Goal: Task Accomplishment & Management: Complete application form

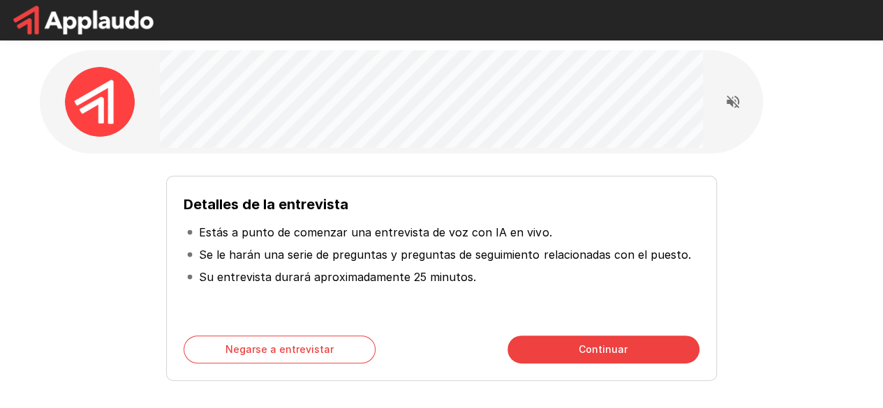
click at [723, 215] on div "Detalles de la entrevista Estás a punto de comenzar una entrevista de voz con I…" at bounding box center [441, 273] width 793 height 216
click at [730, 100] on icon "Leer las preguntas en voz alta" at bounding box center [733, 102] width 13 height 13
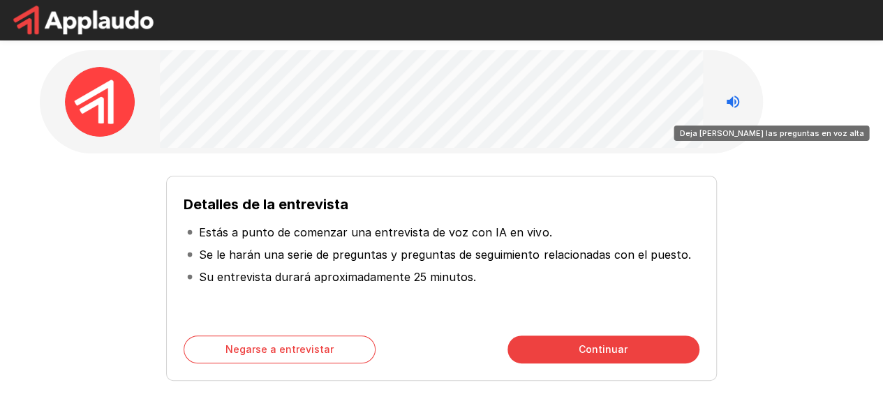
click at [736, 105] on icon "Deja de leer las preguntas en voz alta" at bounding box center [733, 102] width 13 height 13
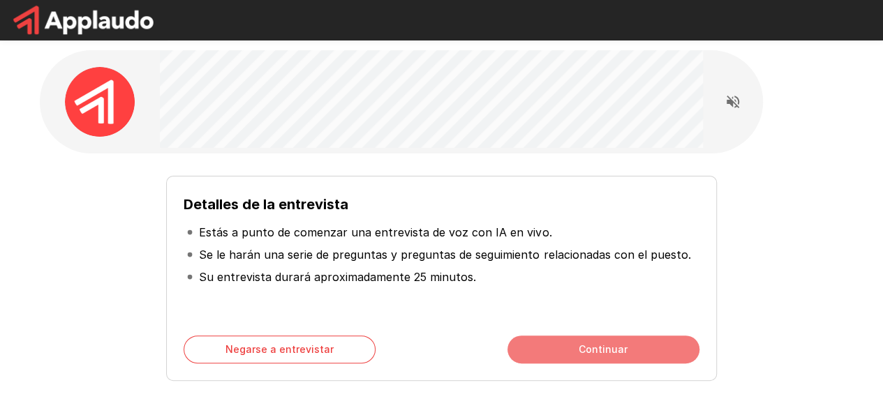
click at [649, 355] on button "Continuar" at bounding box center [604, 350] width 192 height 28
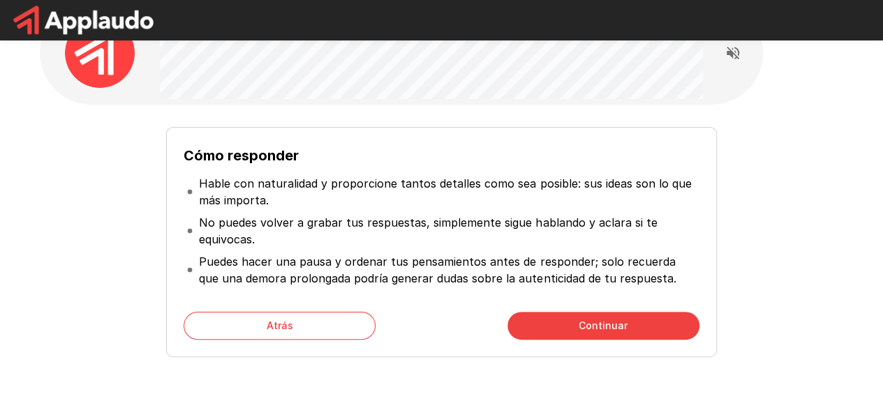
scroll to position [70, 0]
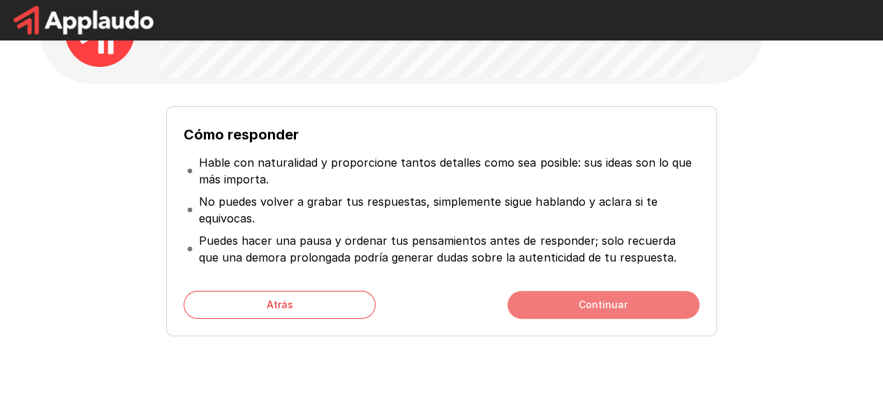
click at [613, 315] on button "Continuar" at bounding box center [604, 305] width 192 height 28
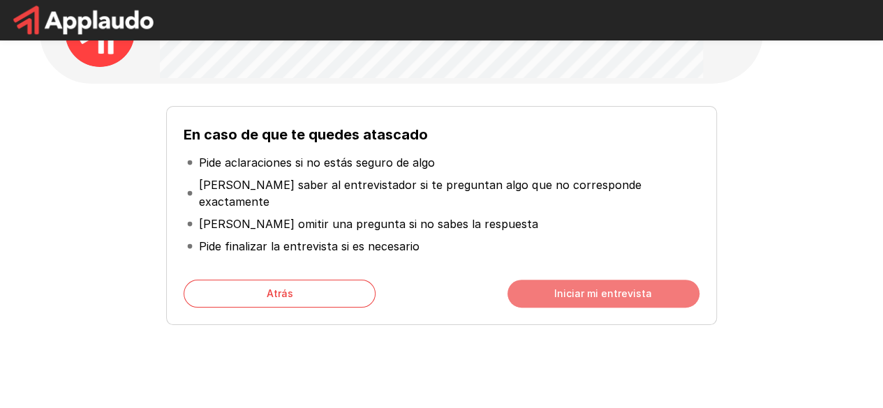
click at [635, 288] on font "Iniciar mi entrevista" at bounding box center [603, 294] width 98 height 12
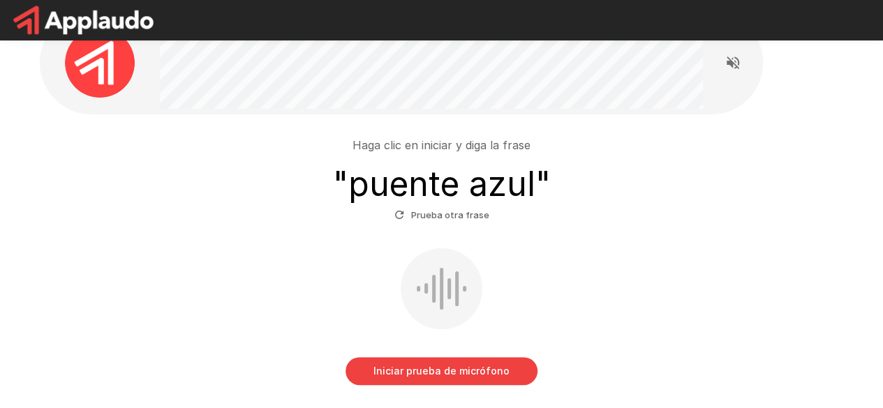
scroll to position [70, 0]
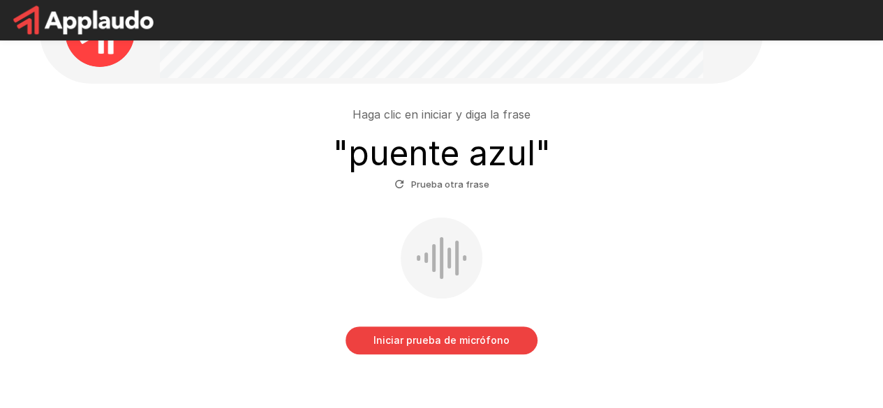
click at [490, 343] on font "Iniciar prueba de micrófono" at bounding box center [442, 340] width 136 height 12
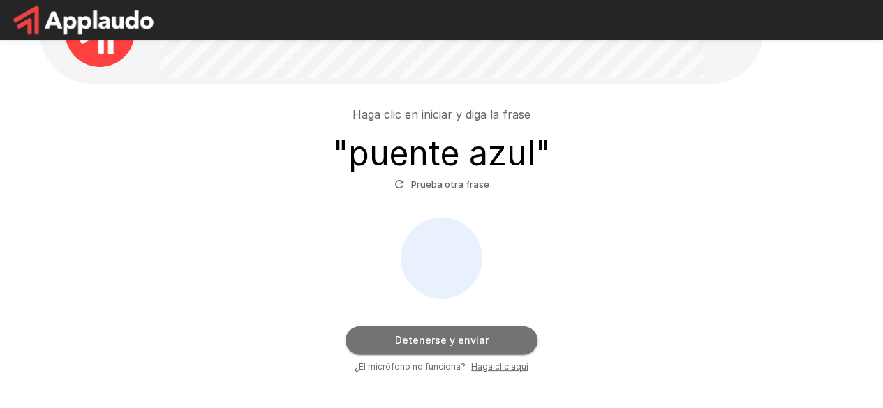
click at [485, 339] on font "Detenerse y enviar" at bounding box center [442, 340] width 94 height 12
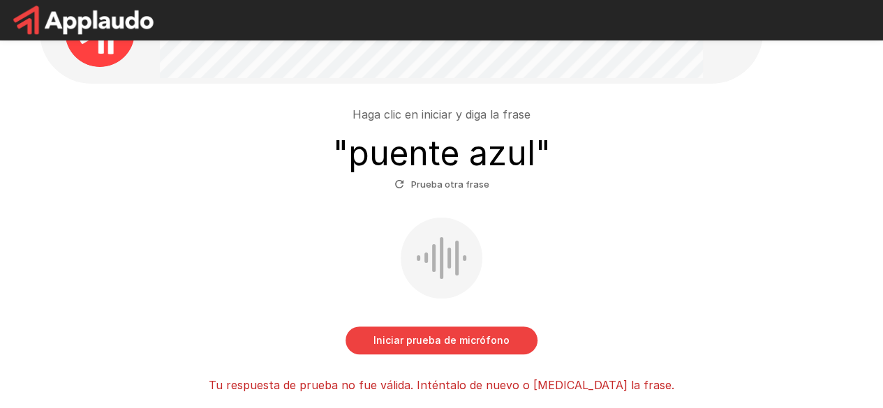
click at [470, 337] on font "Iniciar prueba de micrófono" at bounding box center [442, 340] width 136 height 12
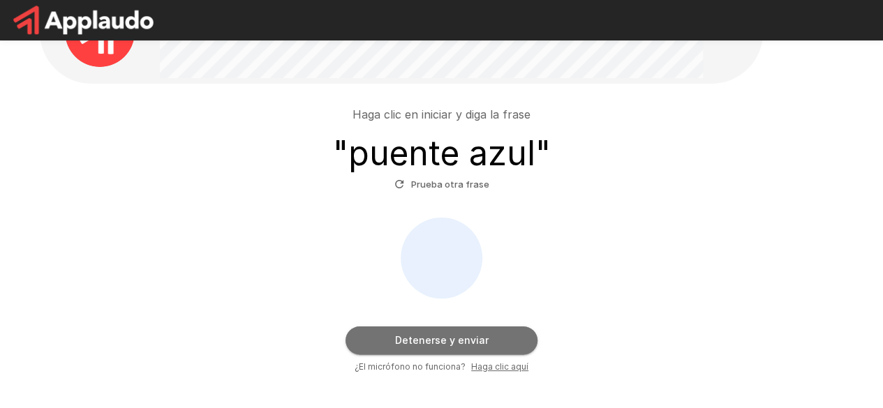
click at [475, 343] on font "Detenerse y enviar" at bounding box center [442, 340] width 94 height 12
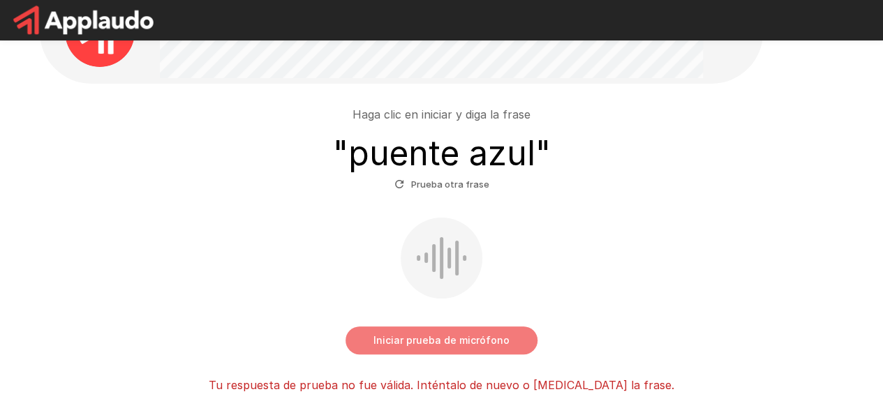
click at [482, 344] on font "Iniciar prueba de micrófono" at bounding box center [442, 340] width 136 height 12
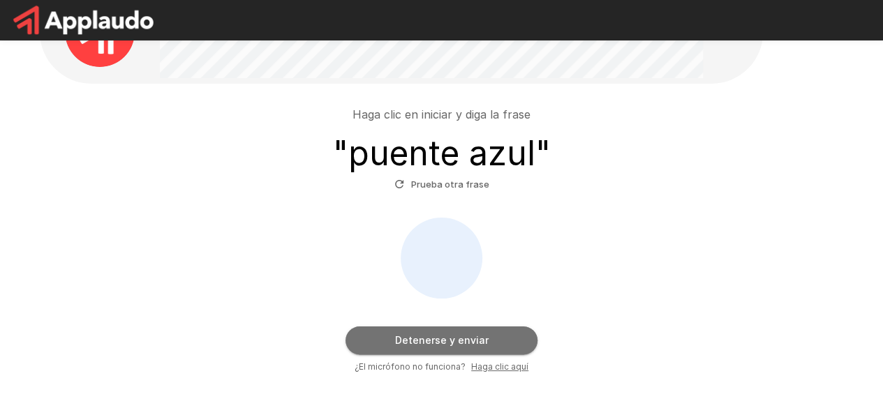
click at [434, 343] on font "Detenerse y enviar" at bounding box center [442, 340] width 94 height 12
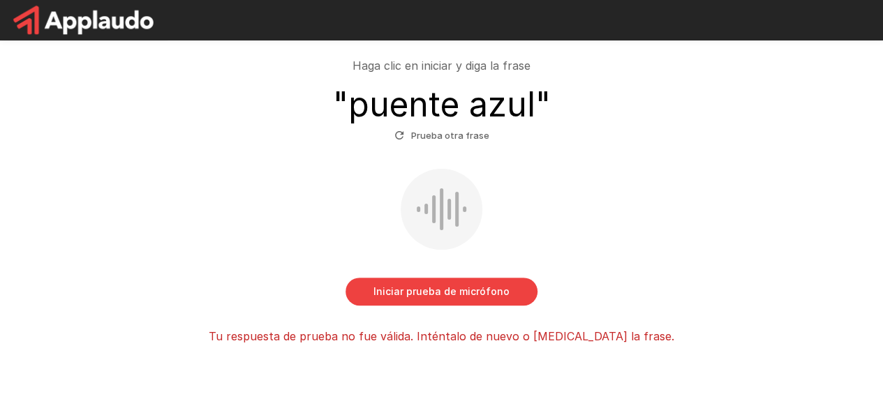
scroll to position [140, 0]
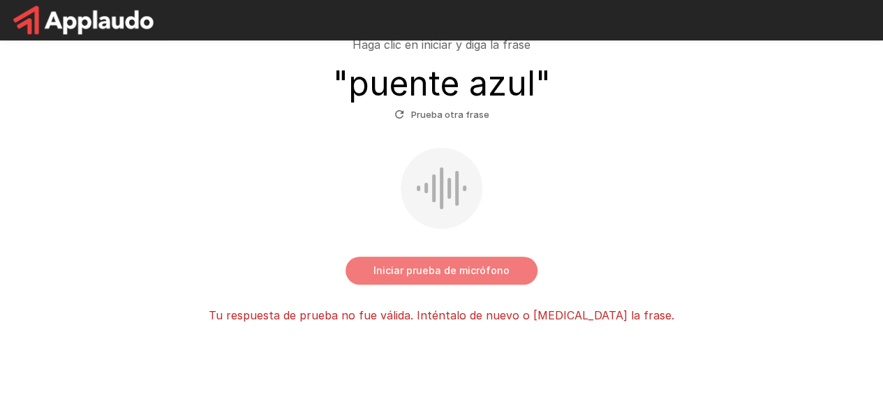
click at [475, 269] on font "Iniciar prueba de micrófono" at bounding box center [442, 271] width 136 height 12
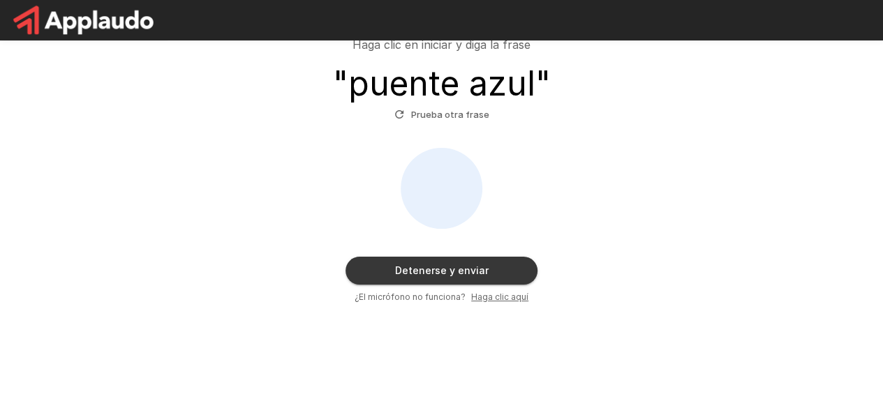
click at [501, 298] on font "Haga clic aquí" at bounding box center [499, 297] width 57 height 10
click at [479, 278] on font "Detenerse y enviar" at bounding box center [442, 270] width 94 height 17
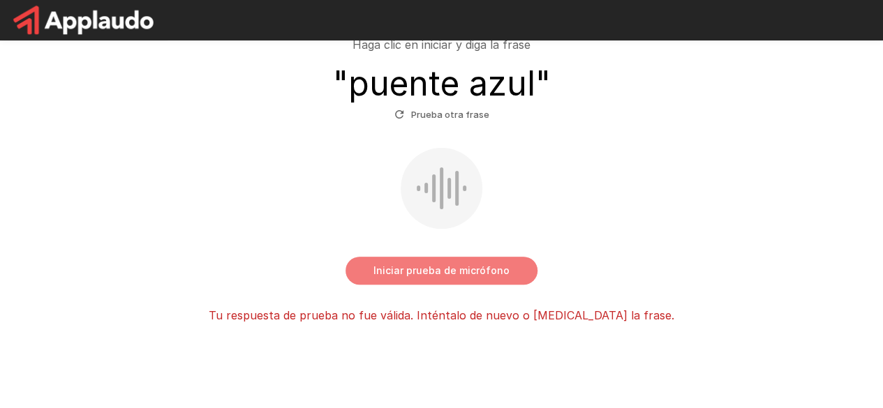
click at [485, 272] on font "Iniciar prueba de micrófono" at bounding box center [442, 271] width 136 height 12
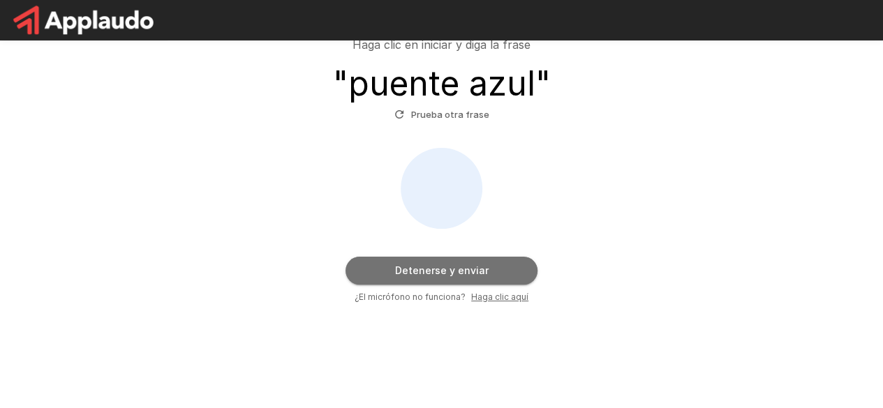
click at [498, 276] on button "Detenerse y enviar" at bounding box center [442, 271] width 192 height 28
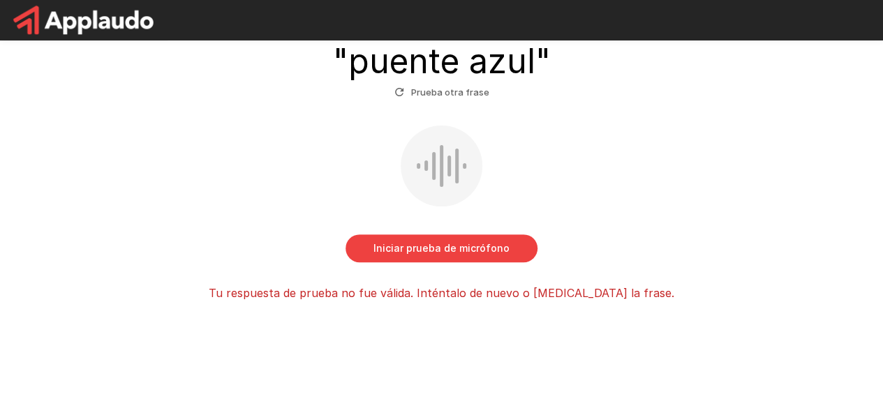
scroll to position [172, 0]
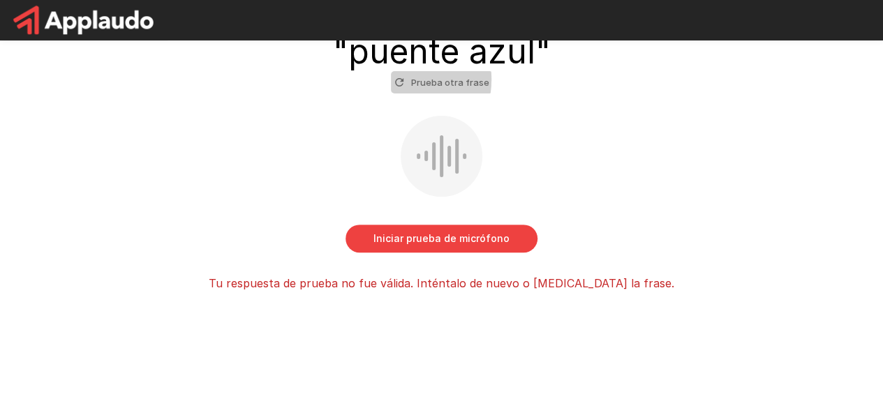
click at [399, 79] on icon "button" at bounding box center [399, 82] width 13 height 13
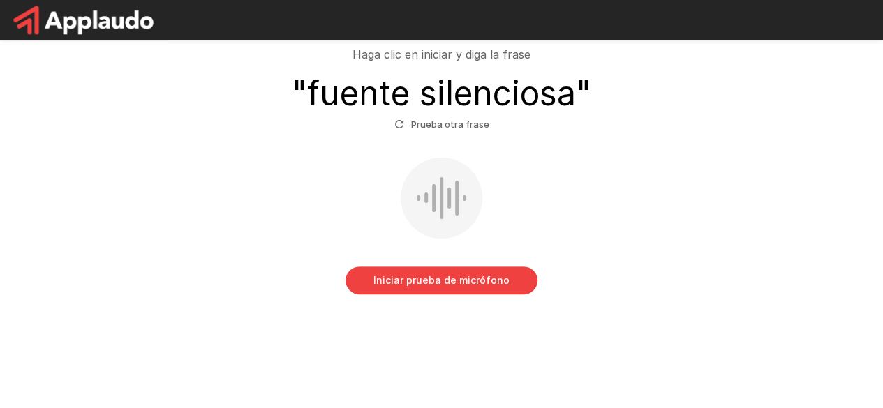
scroll to position [133, 0]
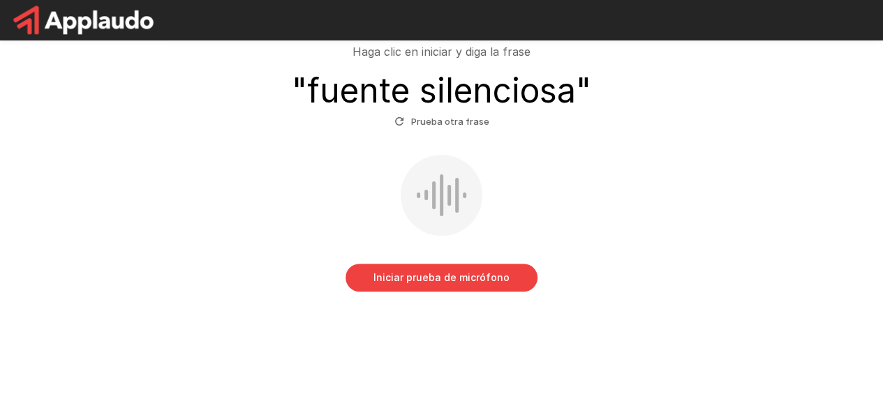
click at [468, 280] on font "Iniciar prueba de micrófono" at bounding box center [442, 278] width 136 height 12
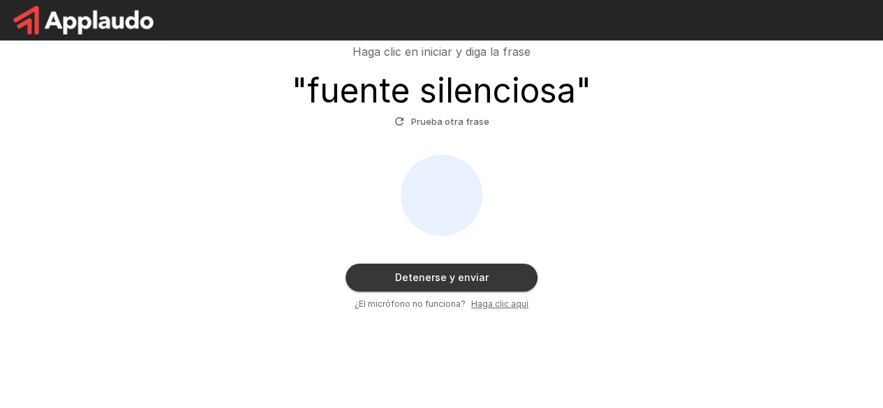
click at [485, 270] on font "Detenerse y enviar" at bounding box center [442, 277] width 94 height 17
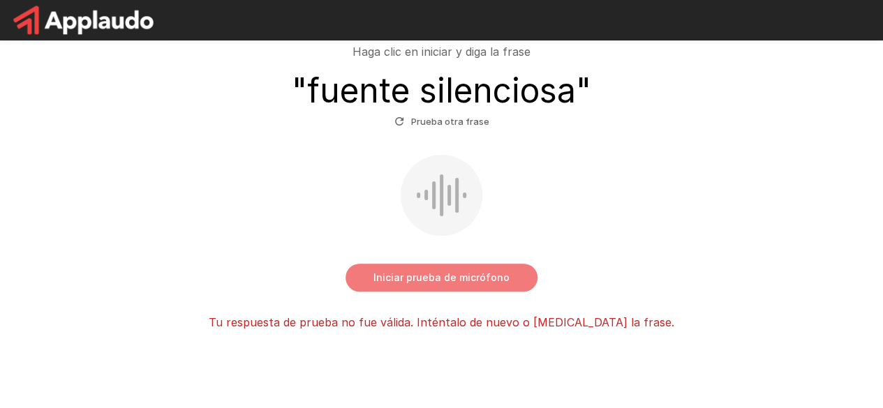
click at [496, 272] on font "Iniciar prueba de micrófono" at bounding box center [442, 278] width 136 height 12
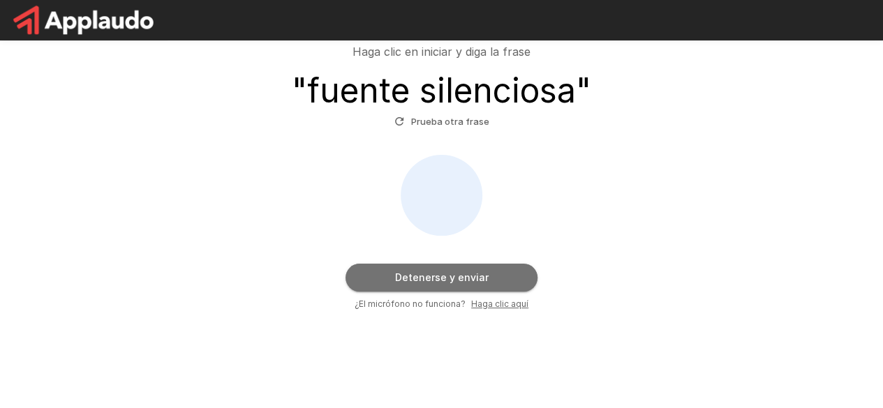
click at [497, 275] on button "Detenerse y enviar" at bounding box center [442, 278] width 192 height 28
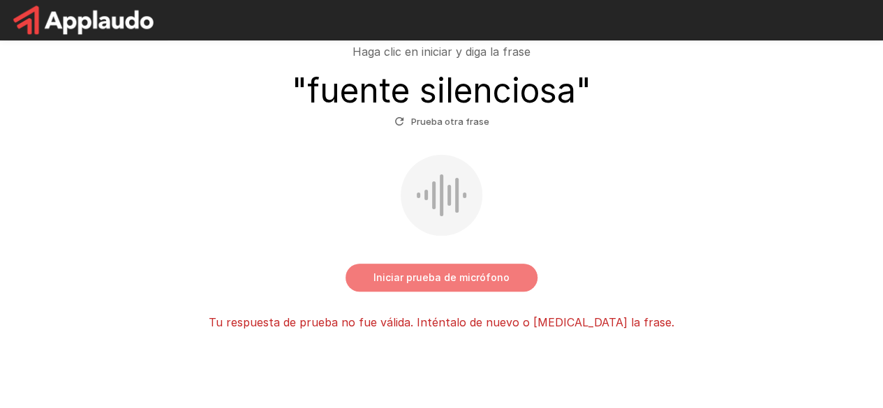
click at [450, 281] on font "Iniciar prueba de micrófono" at bounding box center [442, 278] width 136 height 12
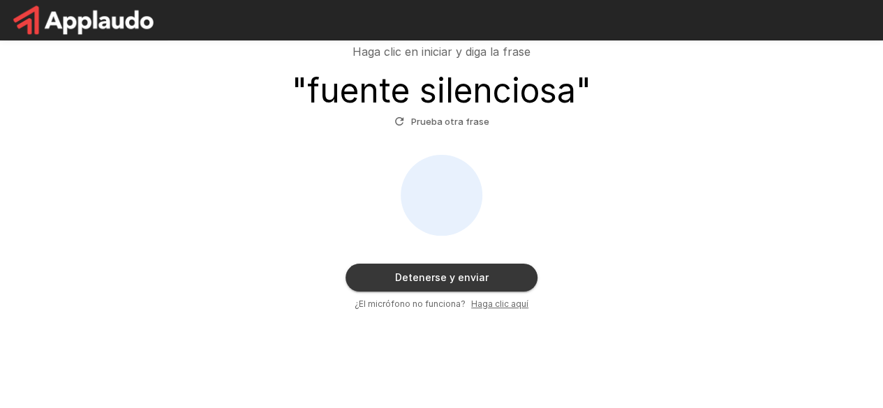
click at [450, 279] on font "Detenerse y enviar" at bounding box center [442, 278] width 94 height 12
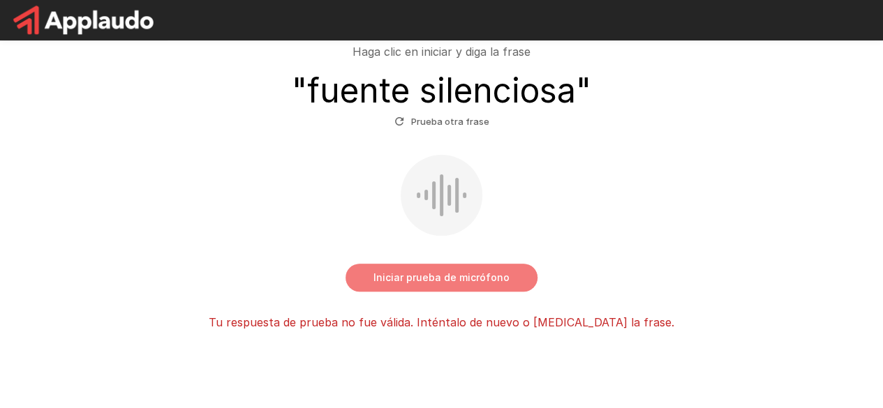
click at [459, 277] on font "Iniciar prueba de micrófono" at bounding box center [442, 278] width 136 height 12
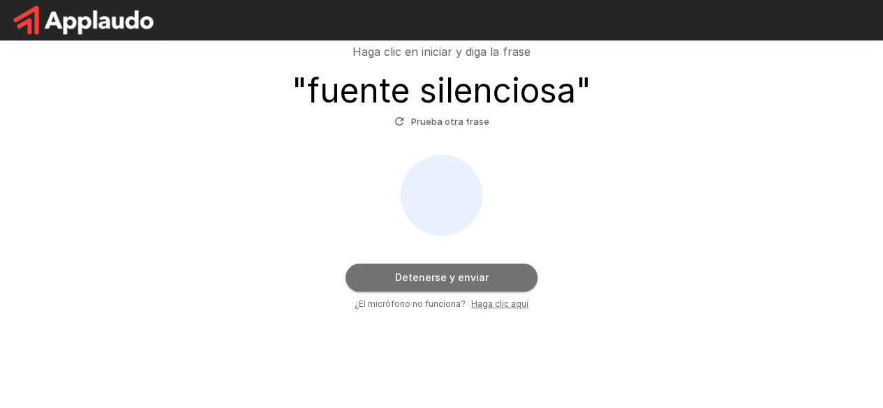
click at [466, 272] on font "Detenerse y enviar" at bounding box center [442, 278] width 94 height 12
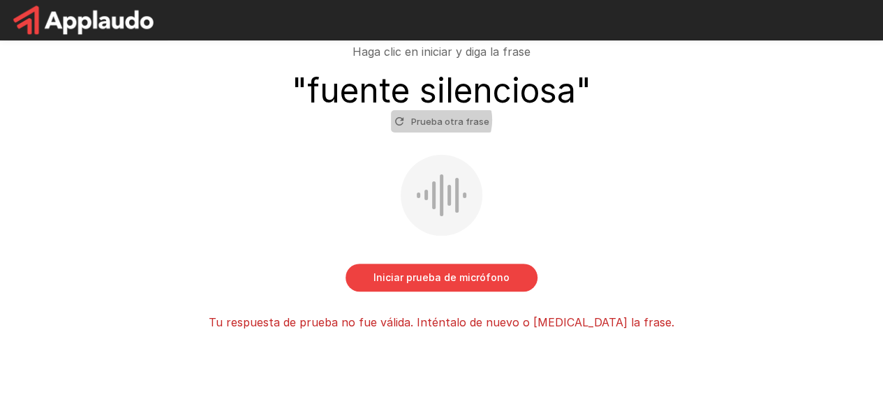
click at [441, 119] on font "Prueba otra frase" at bounding box center [450, 121] width 78 height 11
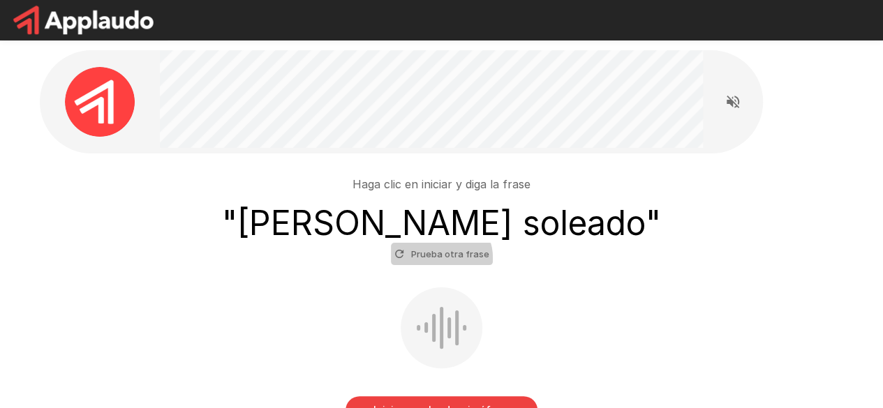
click at [441, 258] on font "Prueba otra frase" at bounding box center [450, 254] width 78 height 11
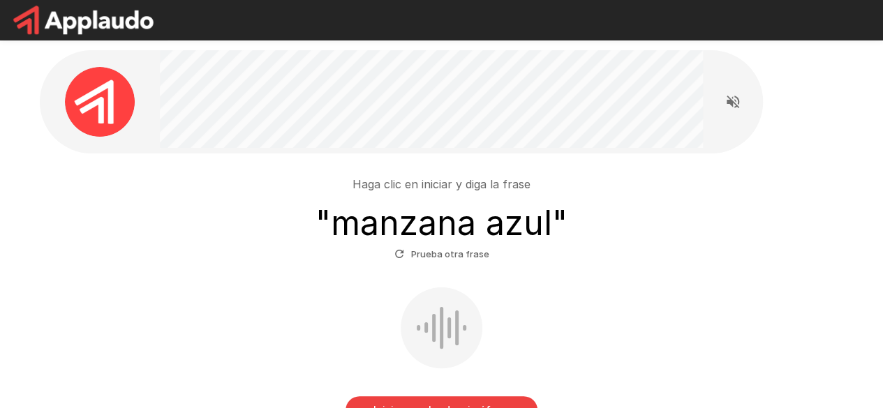
scroll to position [70, 0]
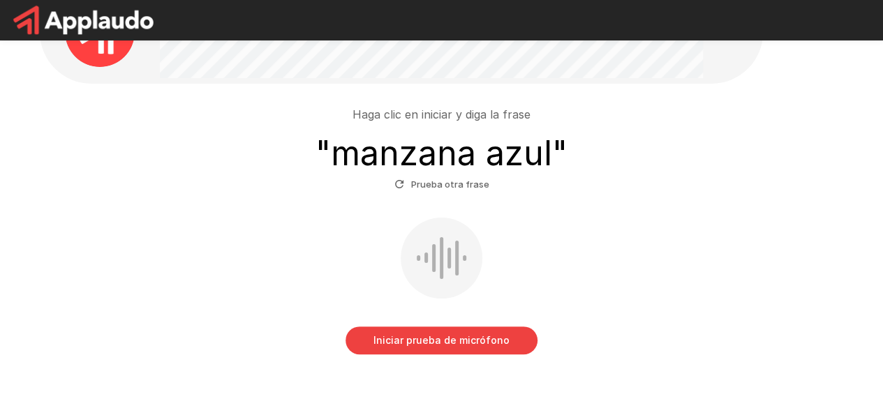
click at [460, 340] on font "Iniciar prueba de micrófono" at bounding box center [442, 340] width 136 height 12
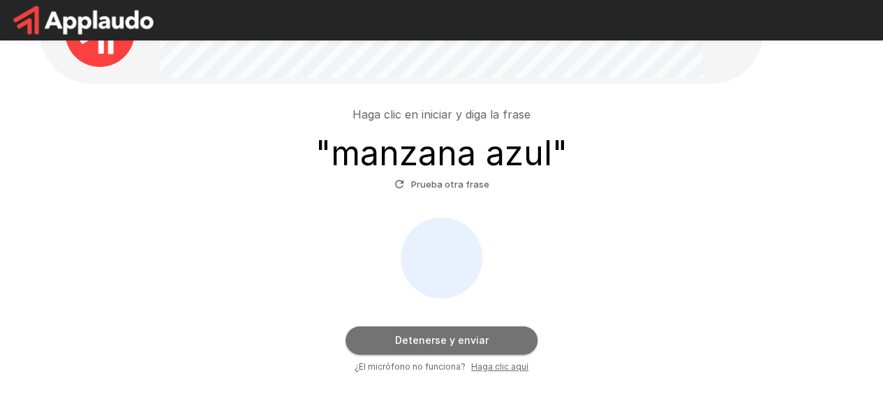
click at [434, 341] on font "Detenerse y enviar" at bounding box center [442, 340] width 94 height 12
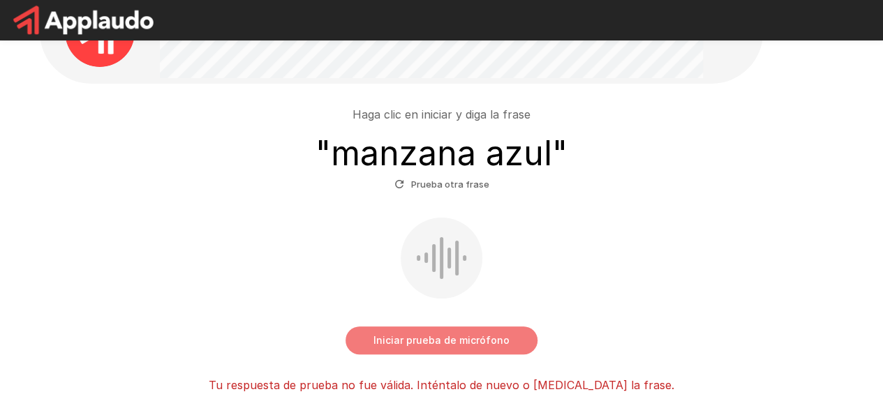
click at [461, 345] on font "Iniciar prueba de micrófono" at bounding box center [442, 340] width 136 height 12
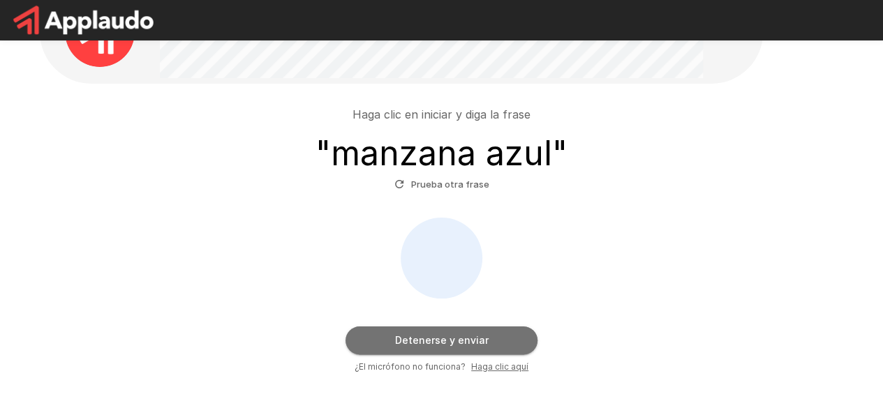
click at [462, 343] on font "Detenerse y enviar" at bounding box center [442, 340] width 94 height 12
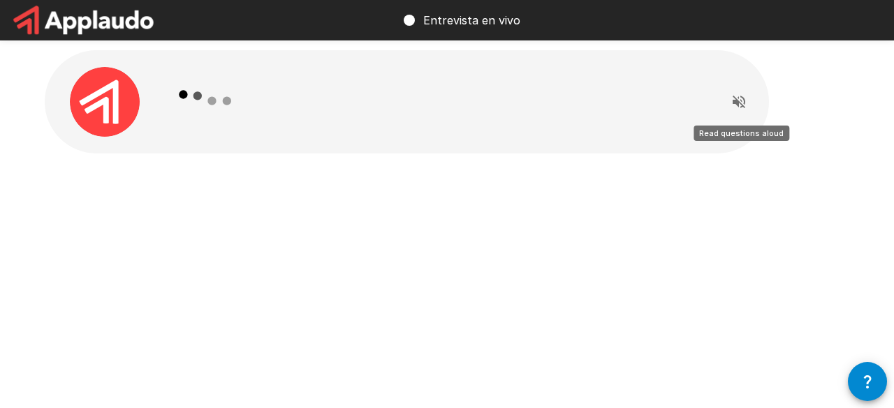
click at [747, 104] on button "Leer las preguntas en voz alta" at bounding box center [739, 102] width 28 height 28
click at [549, 207] on div at bounding box center [447, 132] width 838 height 265
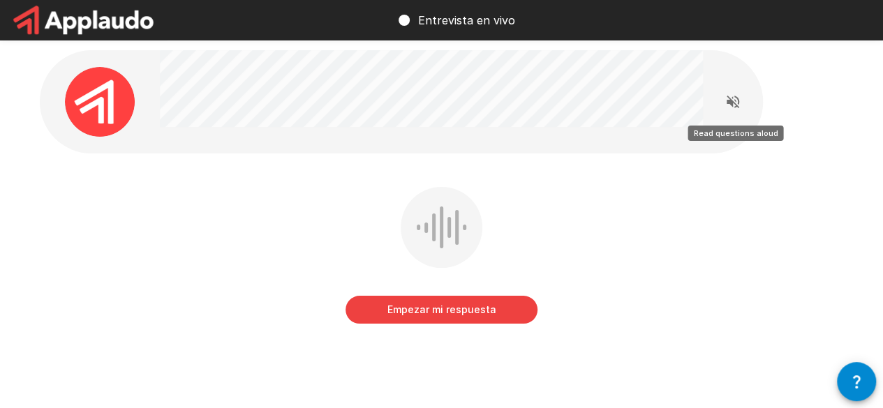
click at [734, 98] on icon "Leer las preguntas en voz alta" at bounding box center [733, 102] width 17 height 17
click at [487, 318] on font "Empezar mi respuesta" at bounding box center [441, 309] width 109 height 17
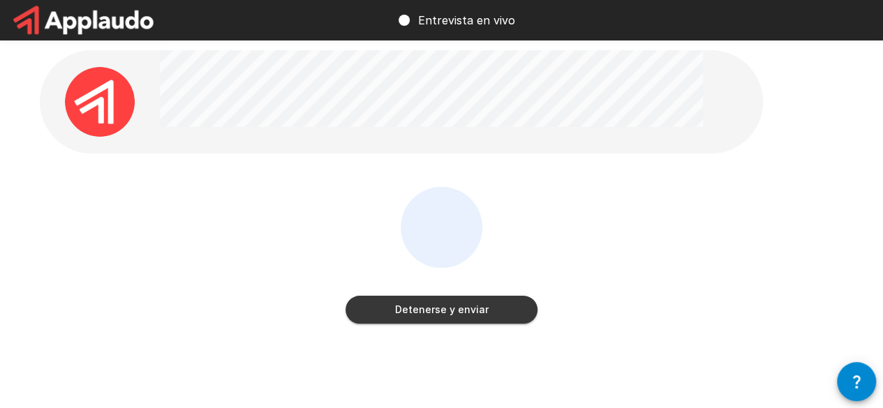
click at [533, 306] on button "Detenerse y enviar" at bounding box center [442, 310] width 192 height 28
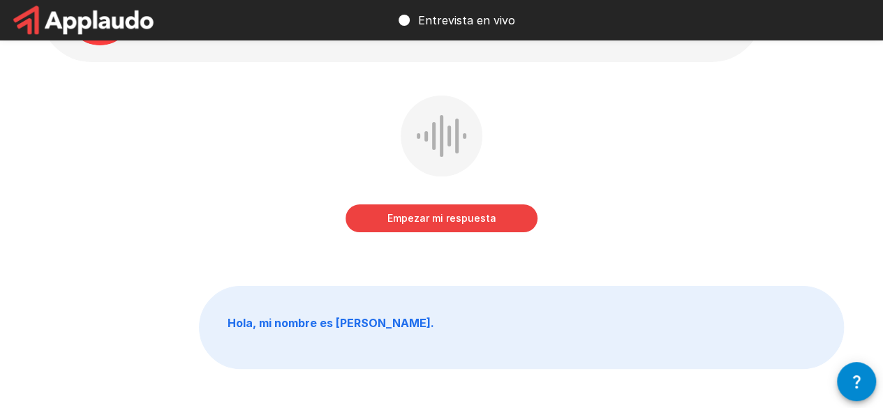
scroll to position [70, 0]
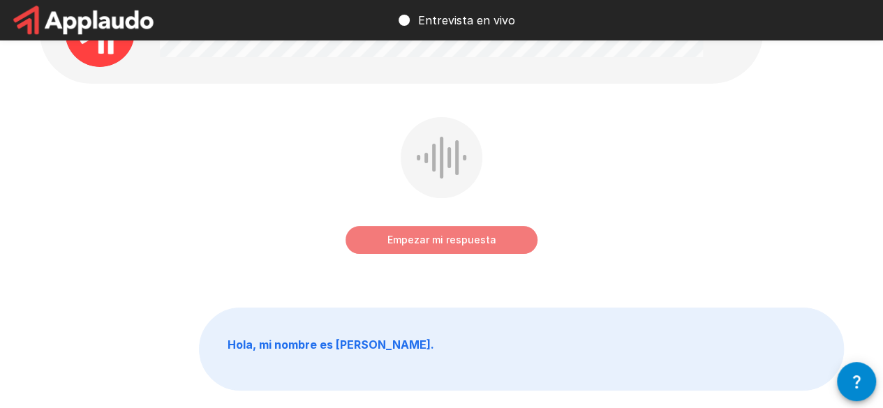
click at [487, 242] on font "Empezar mi respuesta" at bounding box center [441, 240] width 109 height 12
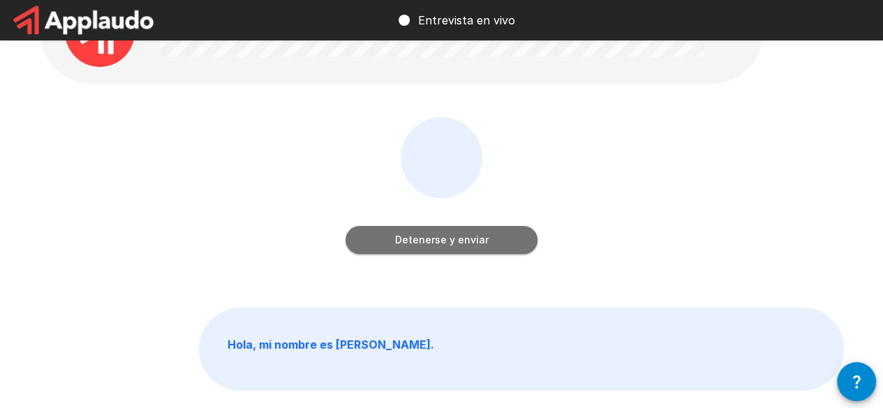
click at [471, 235] on font "Detenerse y enviar" at bounding box center [442, 240] width 94 height 12
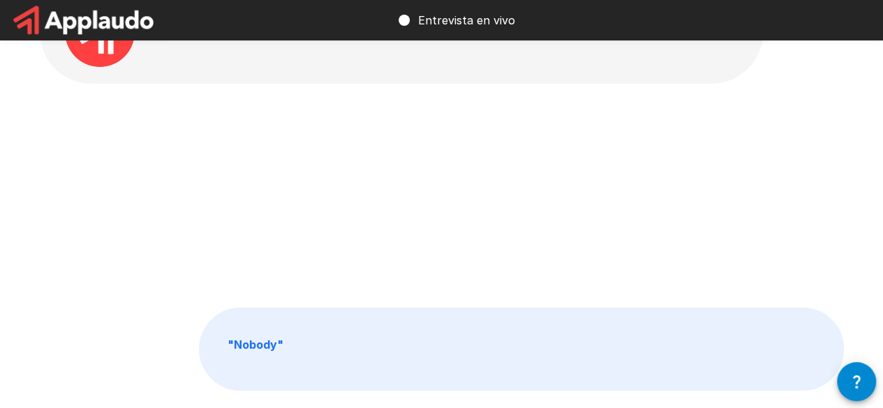
scroll to position [0, 0]
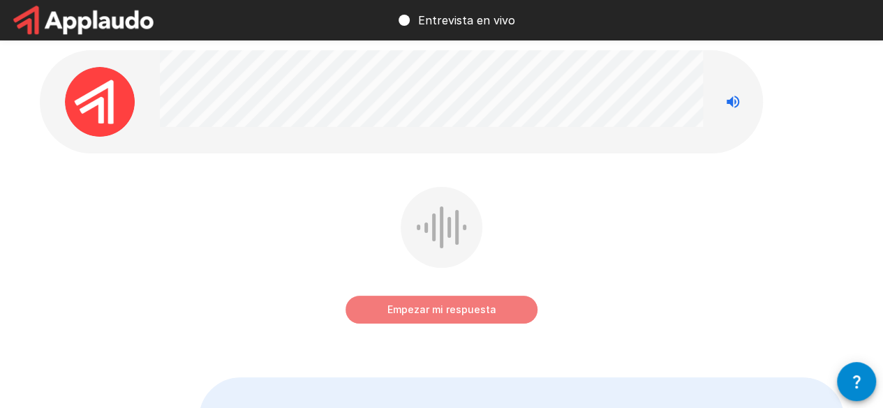
click at [485, 309] on font "Empezar mi respuesta" at bounding box center [441, 310] width 109 height 12
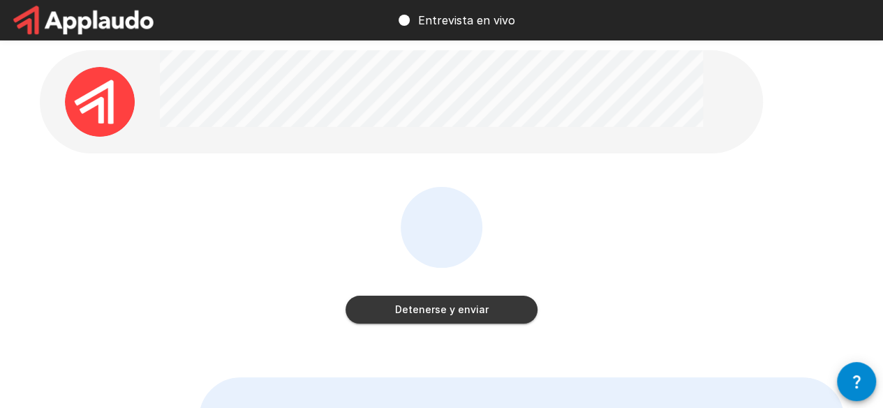
click at [482, 305] on font "Detenerse y enviar" at bounding box center [442, 310] width 94 height 12
